Goal: Task Accomplishment & Management: Manage account settings

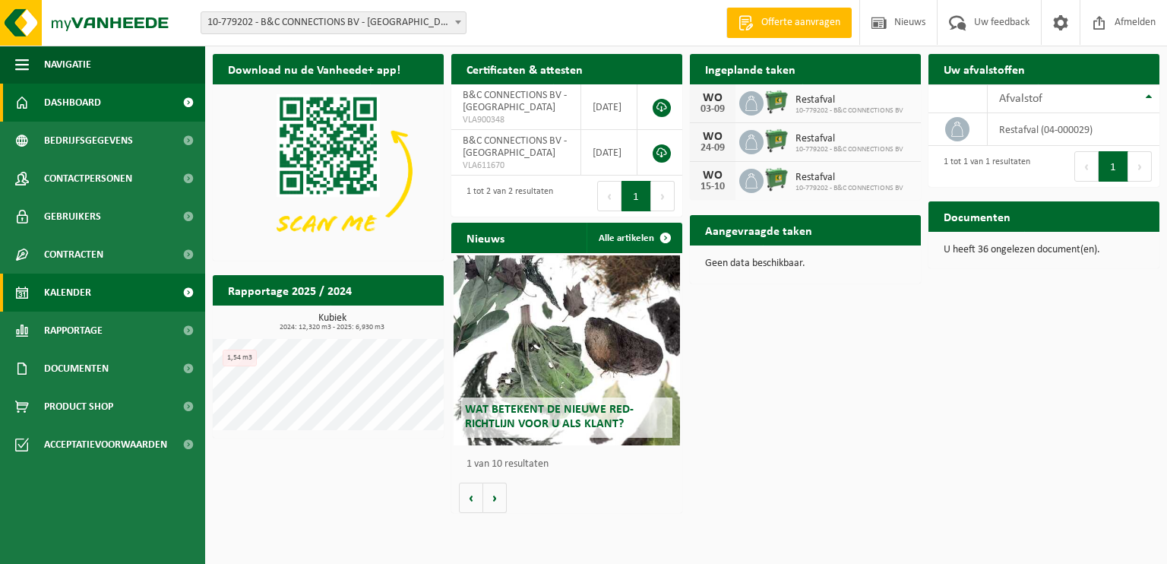
click at [16, 297] on span at bounding box center [22, 292] width 14 height 38
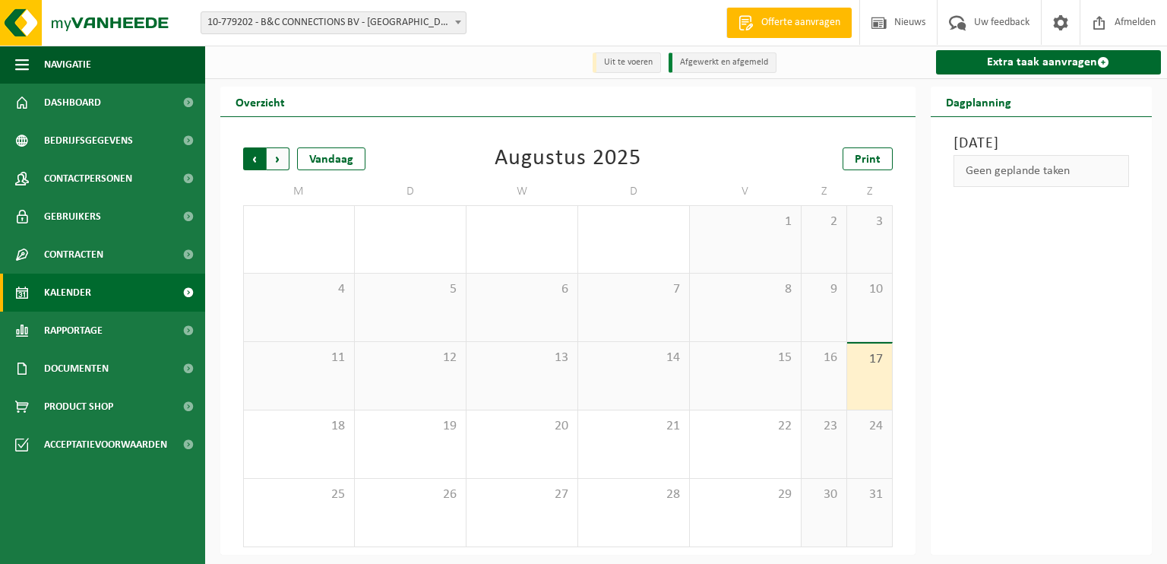
click at [270, 161] on span "Volgende" at bounding box center [278, 158] width 23 height 23
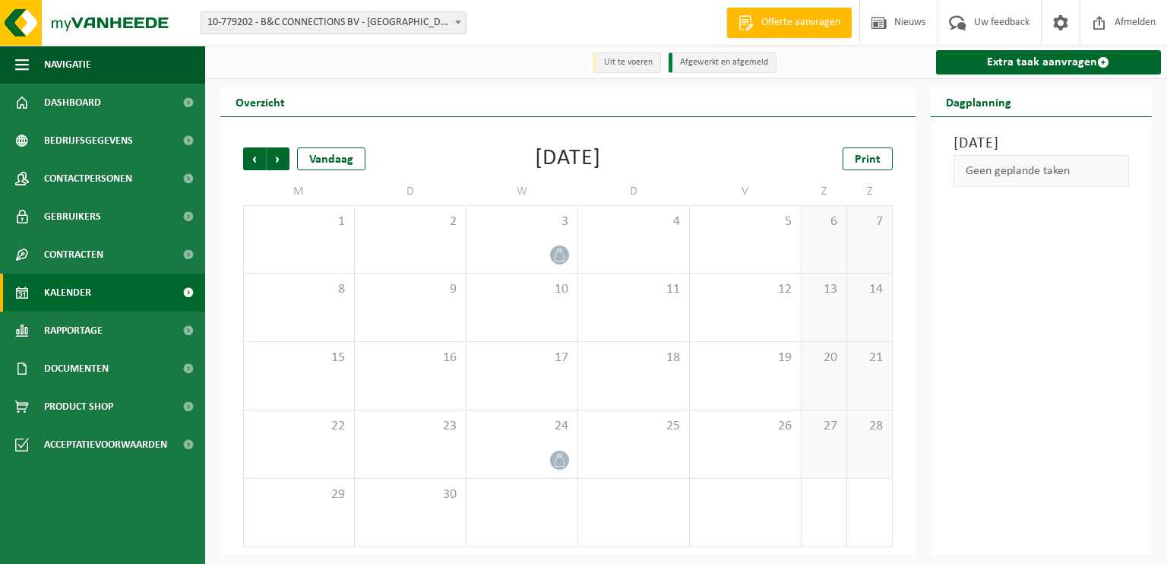
click at [548, 27] on div "Vestiging: 10-779202 - B&C CONNECTIONS BV - SINT-AMANDSBERG 10-779202 - B&C CON…" at bounding box center [583, 23] width 1167 height 46
click at [62, 212] on span "Gebruikers" at bounding box center [72, 217] width 57 height 38
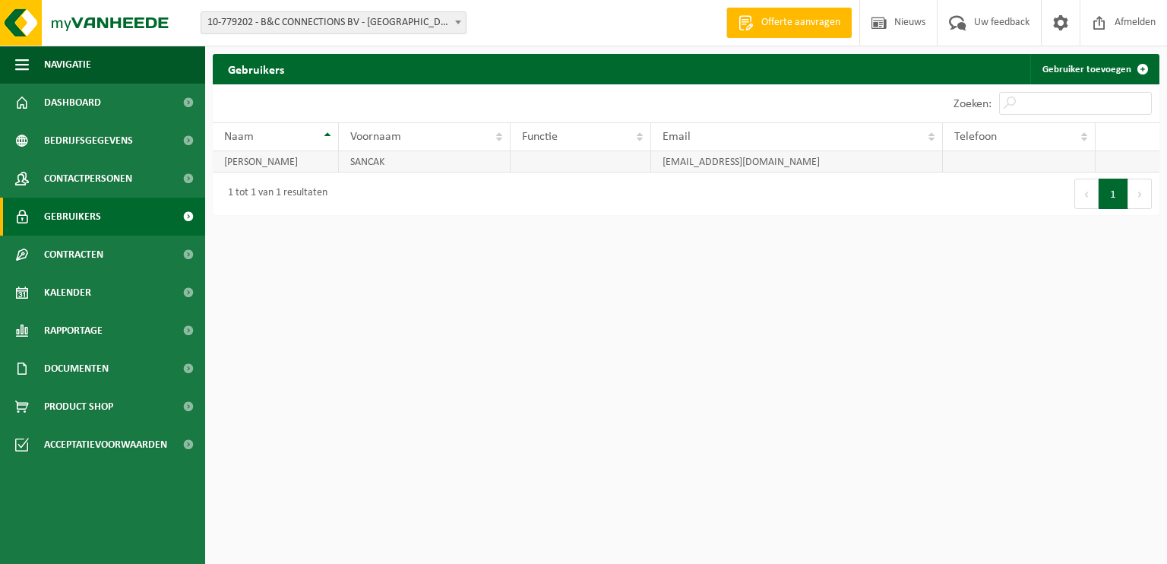
click at [469, 163] on td "SANCAK" at bounding box center [425, 161] width 172 height 21
click at [1054, 33] on span at bounding box center [1060, 22] width 23 height 45
click at [1065, 14] on span at bounding box center [1060, 22] width 23 height 45
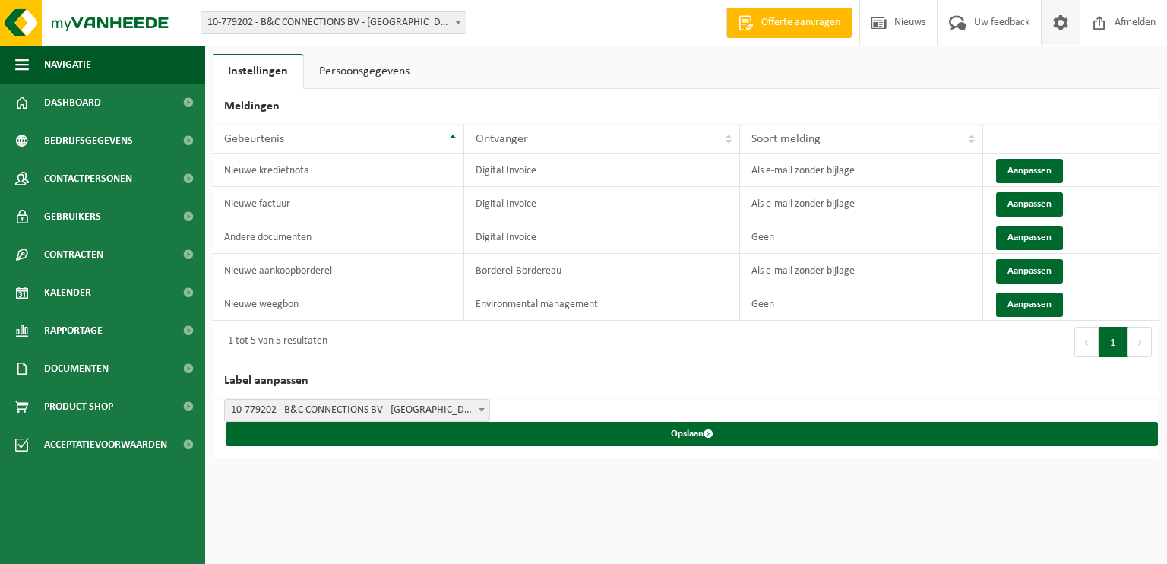
click at [354, 79] on link "Persoonsgegevens" at bounding box center [364, 71] width 121 height 35
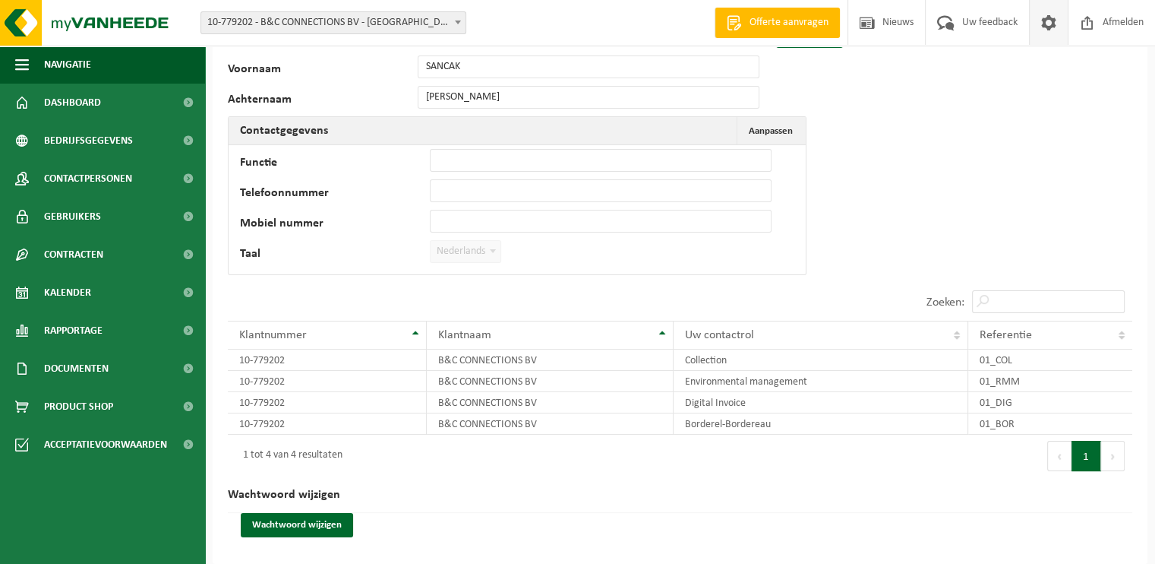
scroll to position [85, 0]
